Goal: Transaction & Acquisition: Book appointment/travel/reservation

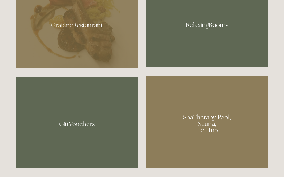
scroll to position [323, 0]
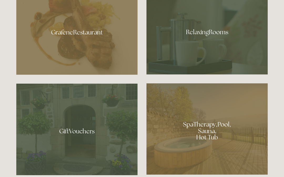
click at [236, 67] on div at bounding box center [206, 30] width 121 height 88
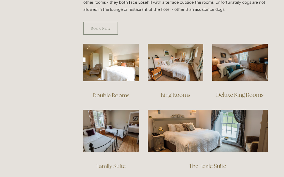
scroll to position [349, 0]
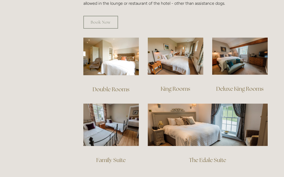
click at [121, 116] on img at bounding box center [110, 125] width 55 height 42
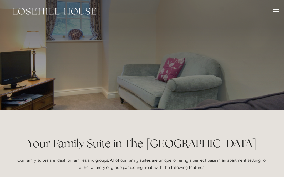
click at [276, 11] on div at bounding box center [276, 11] width 6 height 1
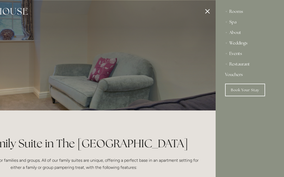
click at [246, 89] on link "Book Your Stay" at bounding box center [245, 90] width 40 height 13
